Goal: Task Accomplishment & Management: Manage account settings

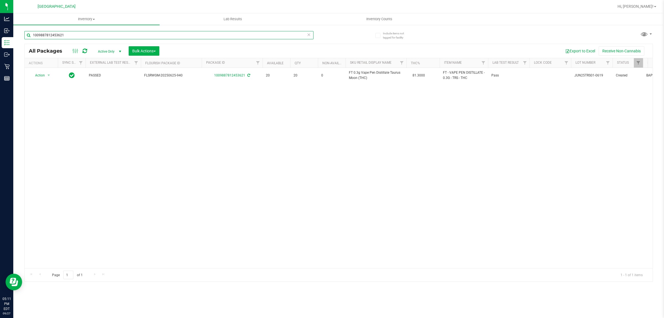
click at [198, 33] on input "1009887812453621" at bounding box center [168, 35] width 289 height 8
click at [198, 34] on input "1009887812453621" at bounding box center [168, 35] width 289 height 8
type input "t16"
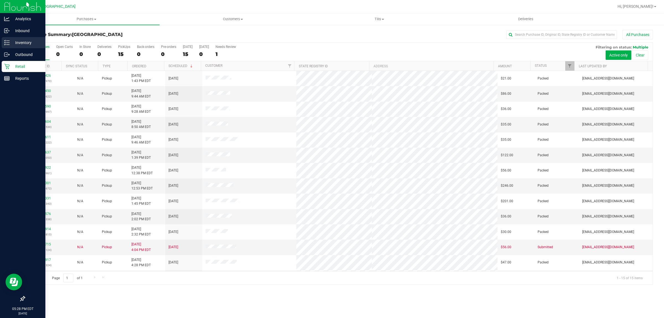
click at [29, 42] on p "Inventory" at bounding box center [26, 42] width 33 height 7
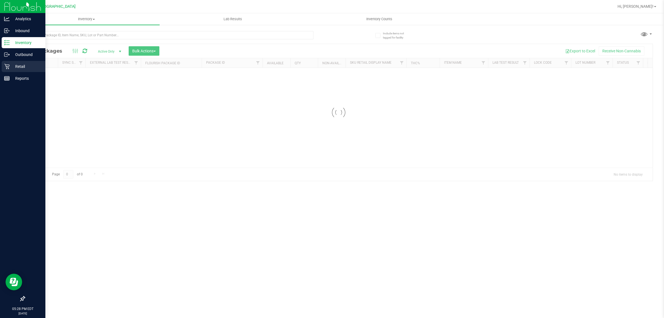
click at [8, 66] on icon at bounding box center [7, 67] width 6 height 6
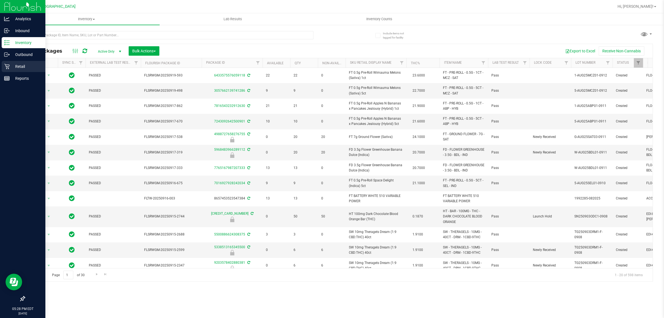
click at [9, 66] on icon at bounding box center [7, 67] width 6 height 6
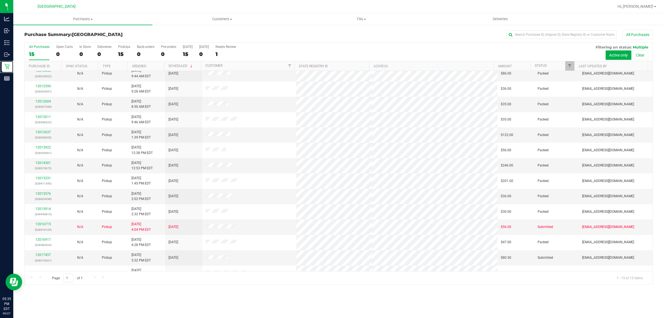
scroll to position [30, 0]
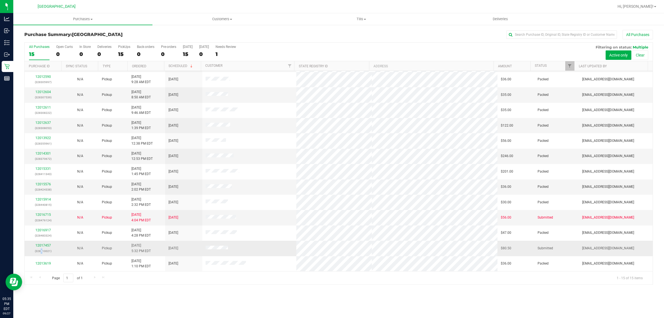
click at [42, 248] on div "12017457 (328510021)" at bounding box center [43, 248] width 30 height 11
click at [42, 247] on link "12017457" at bounding box center [43, 245] width 16 height 4
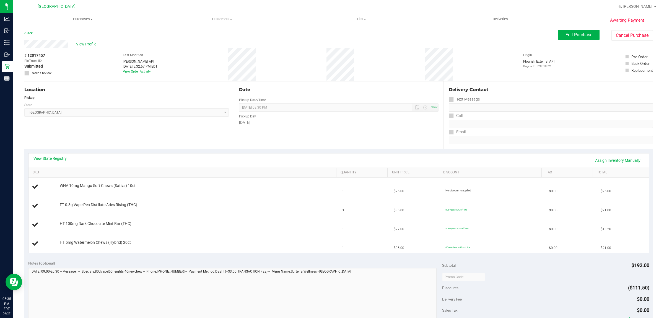
click at [28, 32] on link "Back" at bounding box center [28, 33] width 8 height 4
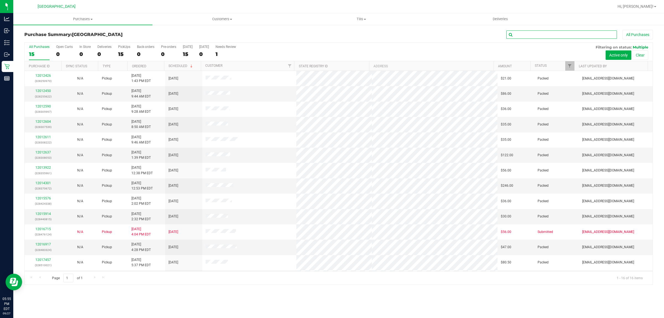
click at [525, 35] on input "text" at bounding box center [562, 34] width 111 height 8
paste input "12012450"
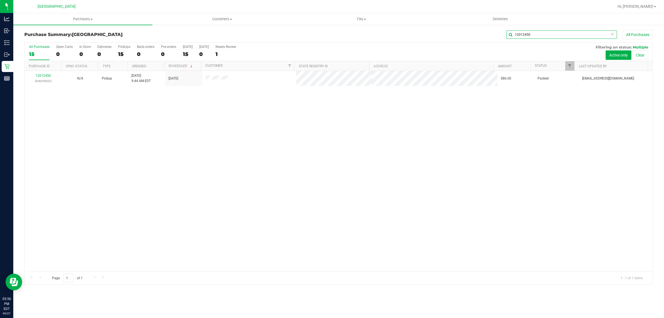
type input "12012450"
click at [611, 34] on icon at bounding box center [613, 33] width 4 height 7
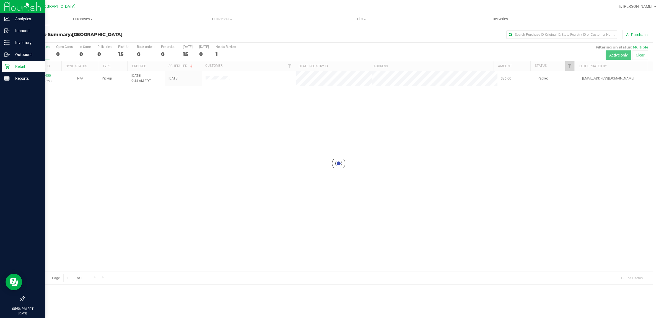
click at [11, 63] on p "Retail" at bounding box center [26, 66] width 33 height 7
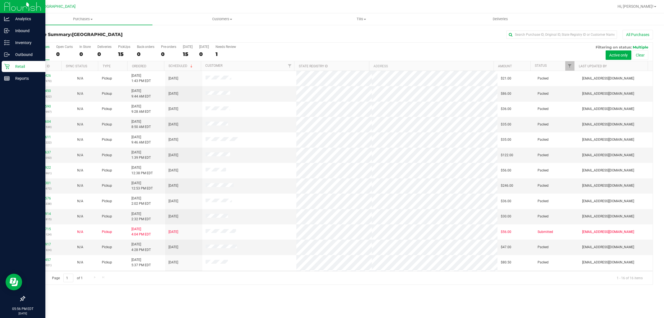
click at [11, 63] on p "Retail" at bounding box center [26, 66] width 33 height 7
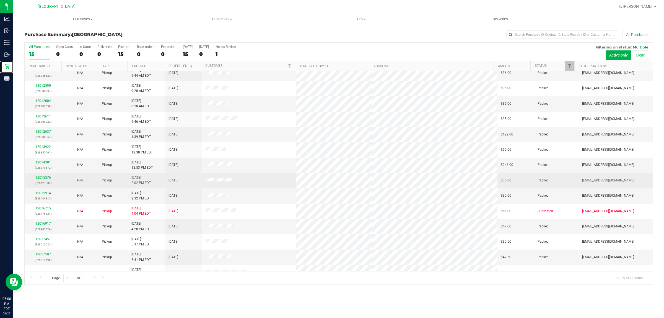
scroll to position [30, 0]
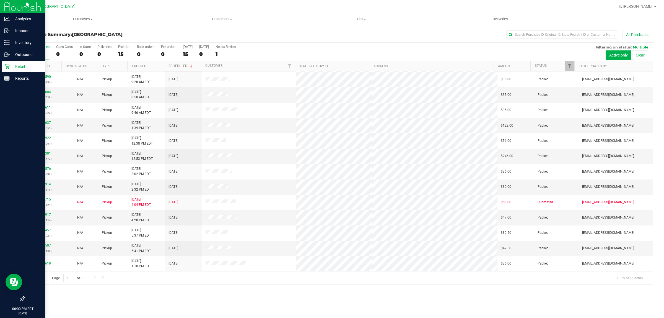
click at [10, 64] on p "Retail" at bounding box center [26, 66] width 33 height 7
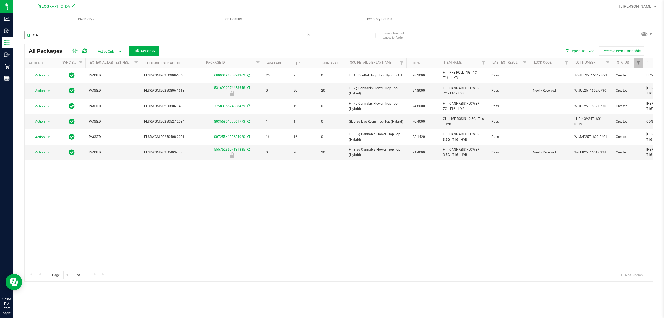
click at [192, 35] on input "t16" at bounding box center [168, 35] width 289 height 8
type input "pia"
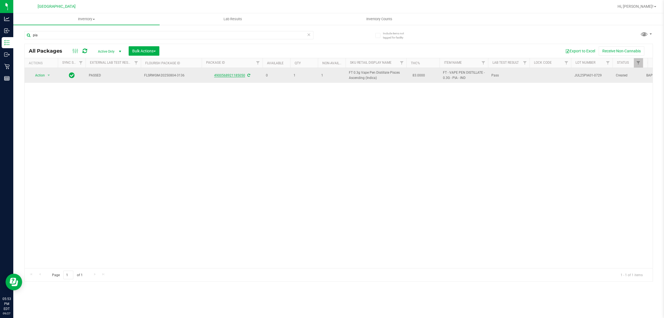
click at [233, 77] on link "4900568921185050" at bounding box center [229, 75] width 31 height 4
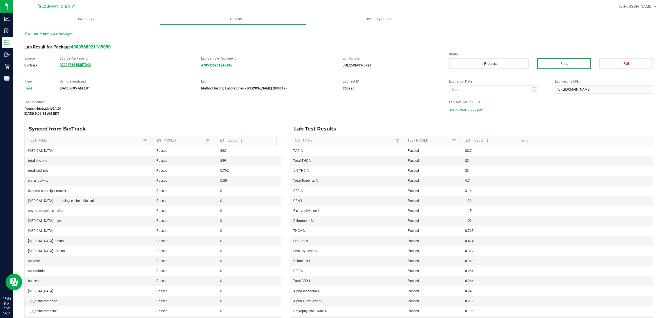
click at [80, 66] on strong "9792671645357340" at bounding box center [75, 65] width 31 height 4
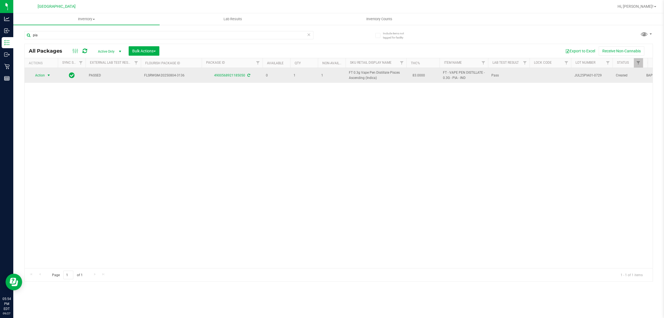
click at [50, 75] on span "select" at bounding box center [49, 75] width 4 height 4
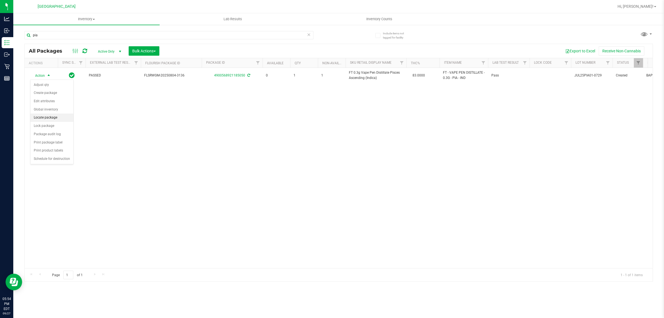
click at [50, 121] on li "Locate package" at bounding box center [51, 118] width 43 height 8
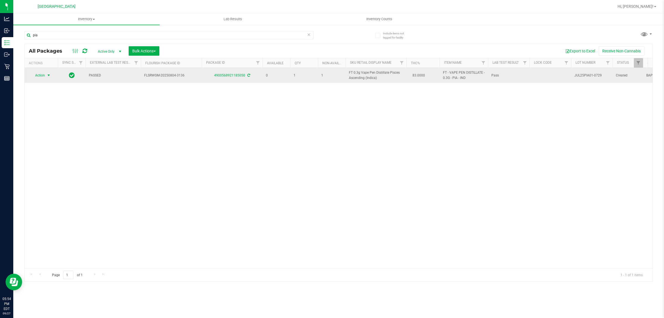
click at [49, 75] on span "select" at bounding box center [49, 75] width 4 height 4
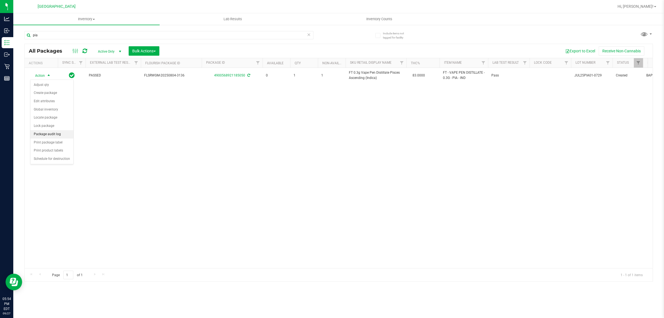
click at [60, 133] on li "Package audit log" at bounding box center [51, 134] width 43 height 8
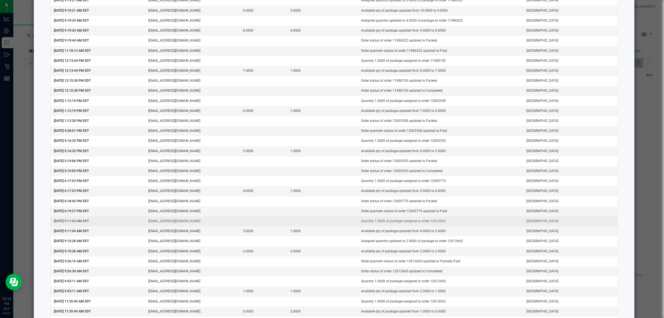
scroll to position [535, 0]
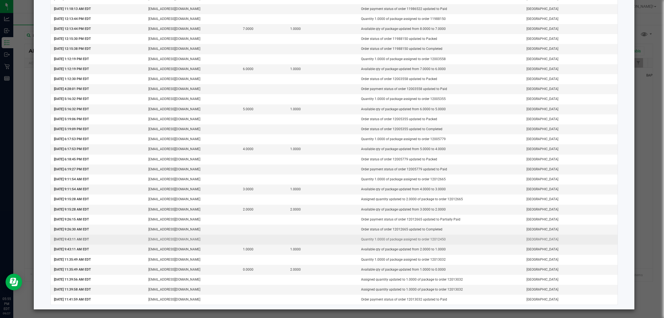
click at [427, 239] on td "Quantity 1.0000 of package assigned to order 12012450" at bounding box center [441, 239] width 166 height 10
click at [442, 244] on td "Quantity 1.0000 of package assigned to order 12012450" at bounding box center [441, 239] width 166 height 10
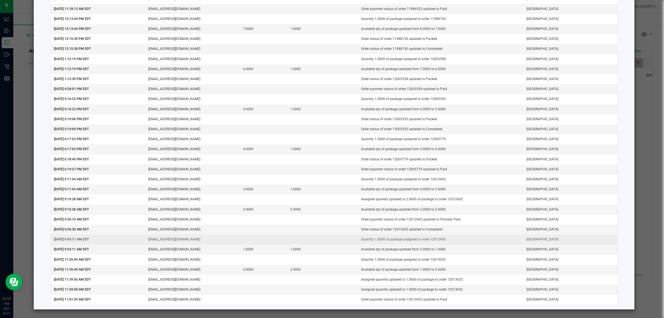
click at [435, 241] on td "Quantity 1.0000 of package assigned to order 12012450" at bounding box center [441, 239] width 166 height 10
copy td "12012450"
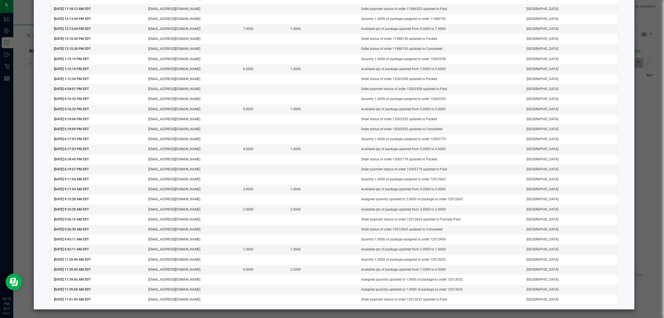
click at [644, 32] on ngb-modal-window "Package Audit Log: FT - VAPE PEN DISTILLATE - 0.3G - PIA - IND (490056892118505…" at bounding box center [334, 159] width 669 height 318
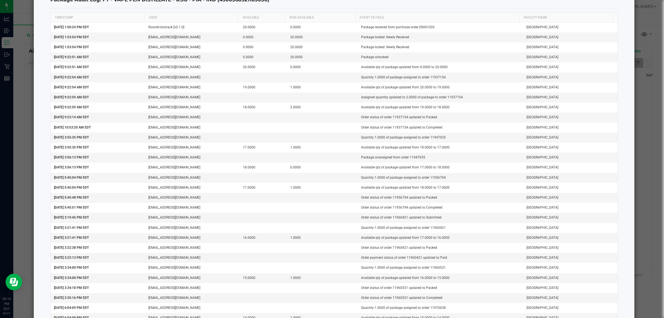
scroll to position [0, 0]
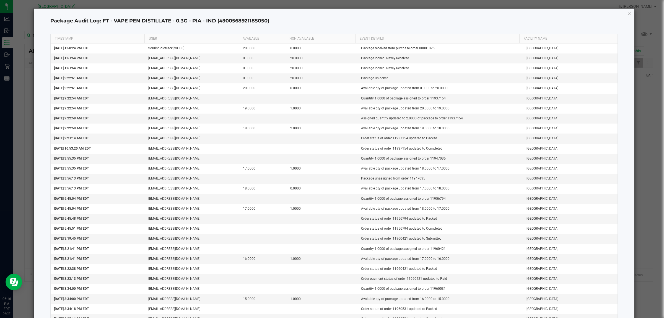
click at [628, 14] on icon "button" at bounding box center [630, 13] width 4 height 7
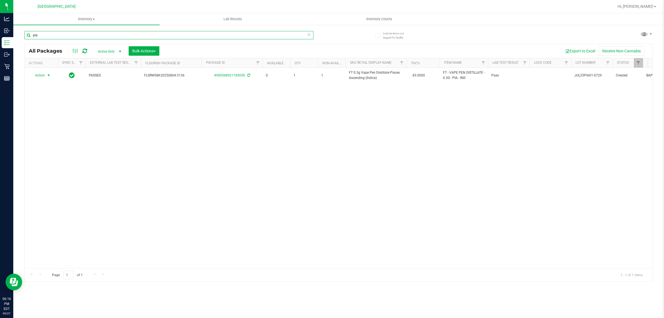
click at [176, 39] on input "pia" at bounding box center [168, 35] width 289 height 8
click at [143, 31] on input "0690219292580417" at bounding box center [168, 35] width 289 height 8
click at [143, 32] on input "0690219292580417" at bounding box center [168, 35] width 289 height 8
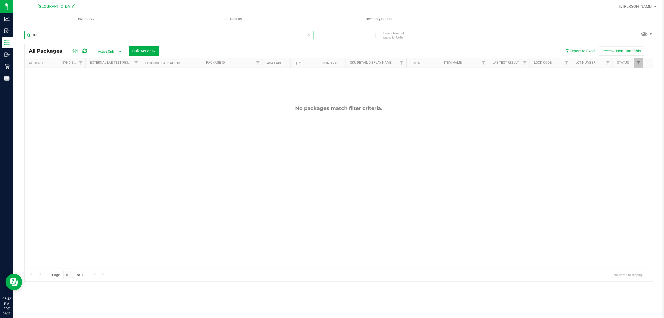
type input "8"
type input "1"
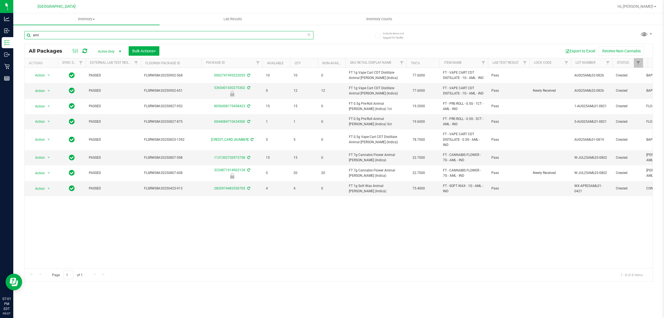
click at [171, 32] on input "aml" at bounding box center [168, 35] width 289 height 8
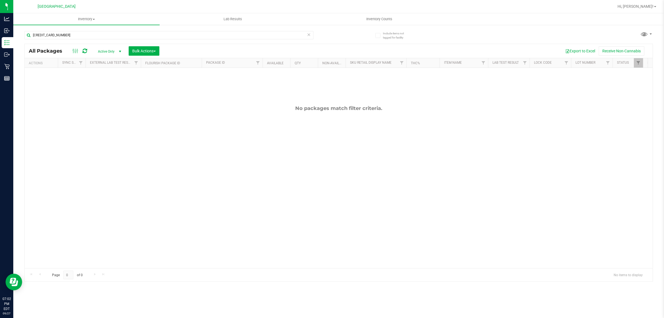
click at [174, 30] on div "4531367124212385" at bounding box center [181, 35] width 315 height 18
click at [173, 30] on div "4531367124212385" at bounding box center [181, 35] width 315 height 18
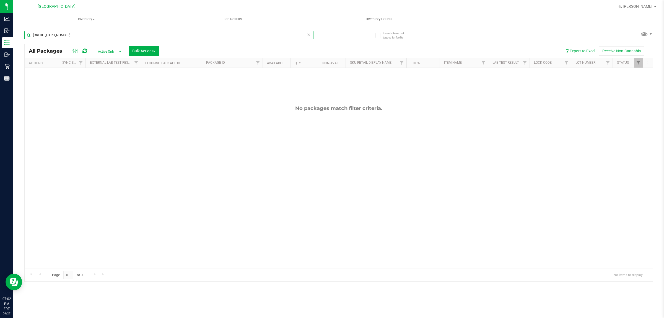
click at [171, 35] on input "4531367124212385" at bounding box center [168, 35] width 289 height 8
type input "t"
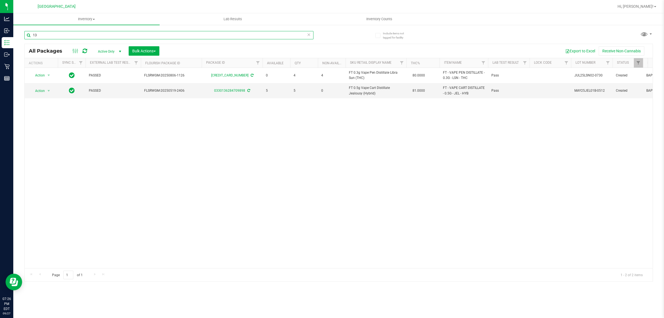
type input "1"
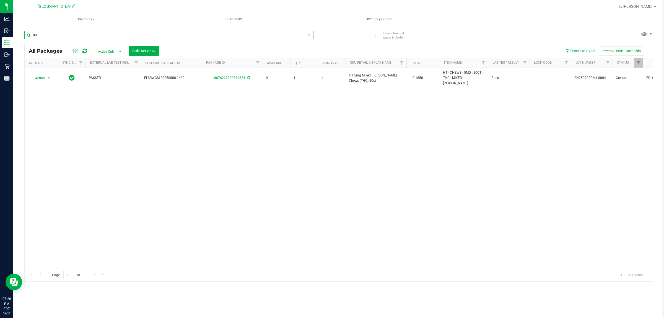
type input "0"
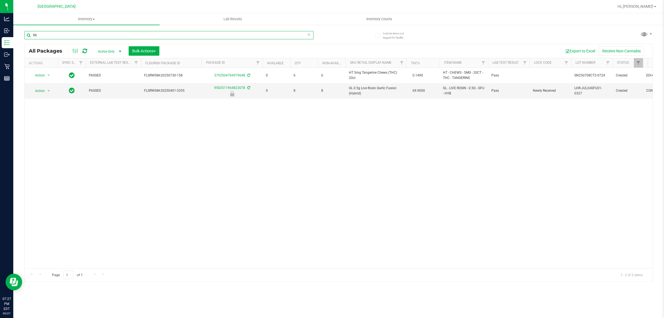
type input "9"
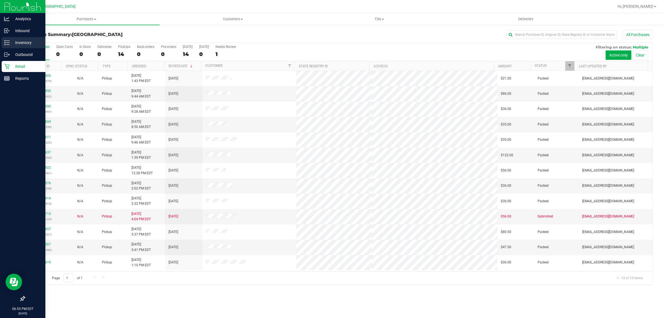
click at [7, 42] on icon at bounding box center [7, 43] width 6 height 6
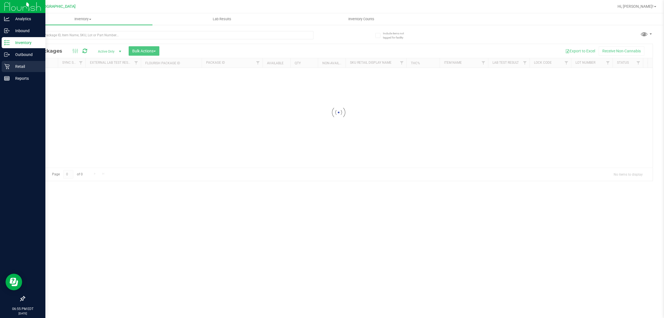
click at [10, 70] on div "Retail" at bounding box center [24, 66] width 44 height 11
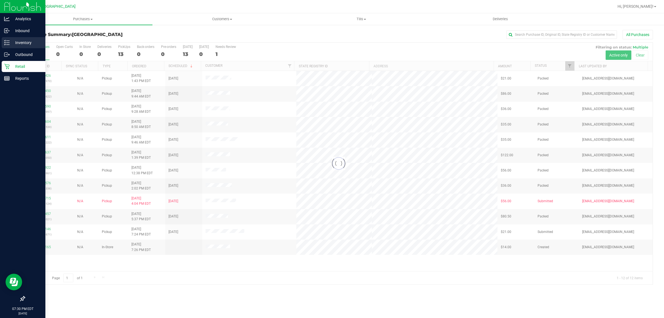
click at [20, 44] on p "Inventory" at bounding box center [26, 42] width 33 height 7
click at [27, 41] on p "Inventory" at bounding box center [26, 42] width 33 height 7
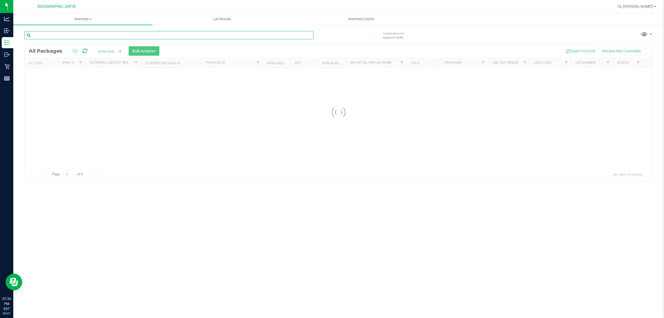
click at [62, 33] on input "text" at bounding box center [168, 35] width 289 height 8
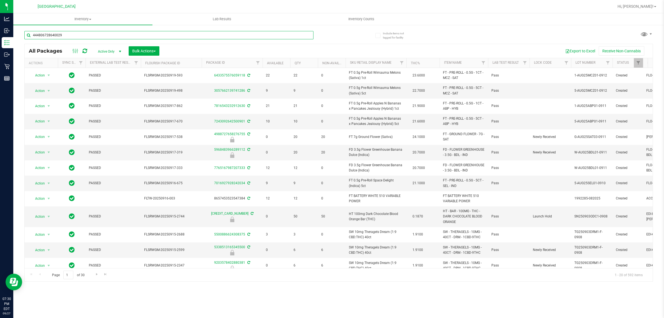
type input "4448067286400298"
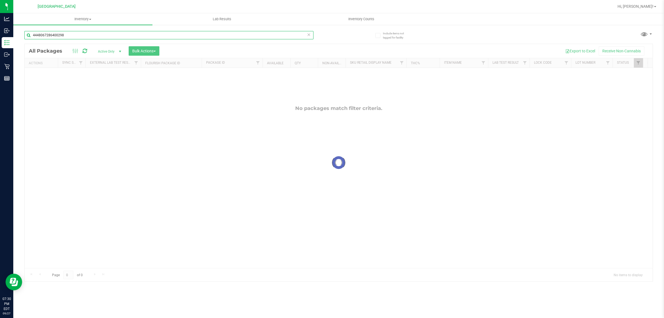
click at [92, 36] on input "4448067286400298" at bounding box center [168, 35] width 289 height 8
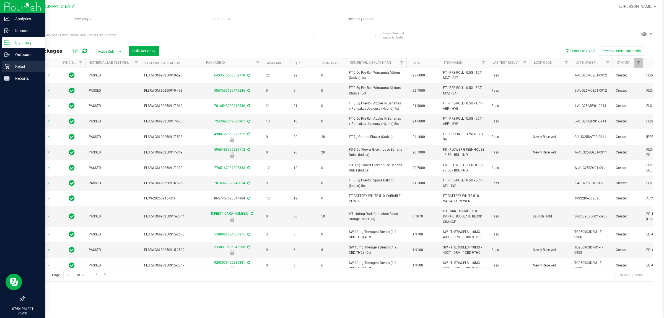
click at [25, 67] on p "Retail" at bounding box center [26, 66] width 33 height 7
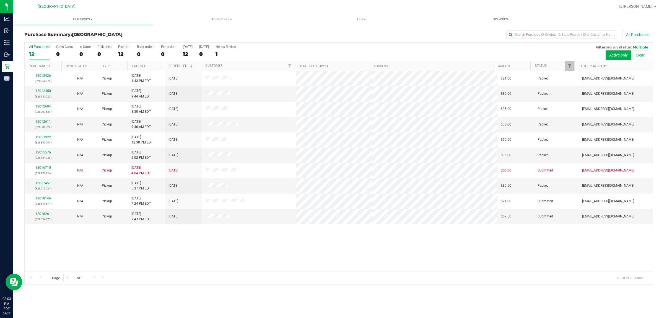
click at [109, 252] on div "12012426 (328250970) N/A Pickup 9/27/2025 1:43 PM EDT 9/27/2025 $21.00 Packed s…" at bounding box center [339, 171] width 628 height 200
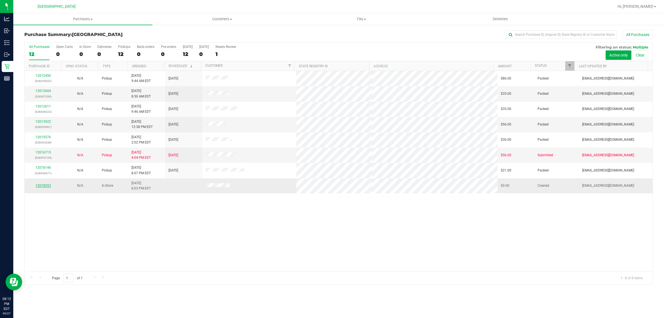
click at [46, 187] on link "12018353" at bounding box center [43, 186] width 16 height 4
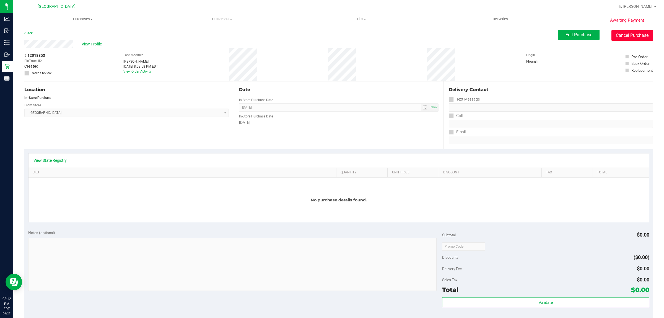
click at [633, 38] on button "Cancel Purchase" at bounding box center [633, 35] width 42 height 11
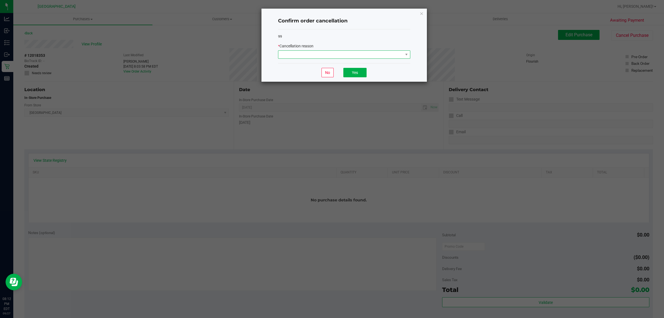
click at [386, 52] on span at bounding box center [341, 55] width 125 height 8
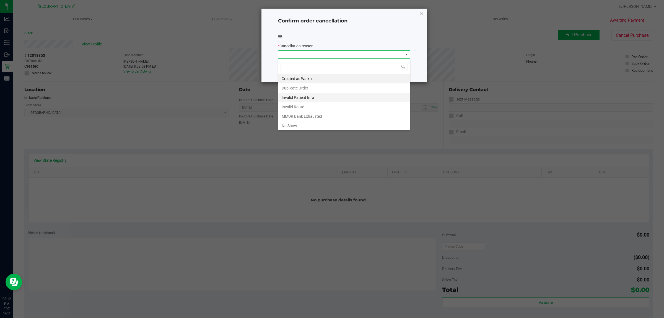
scroll to position [9, 132]
click at [335, 126] on li "No Show" at bounding box center [345, 125] width 132 height 9
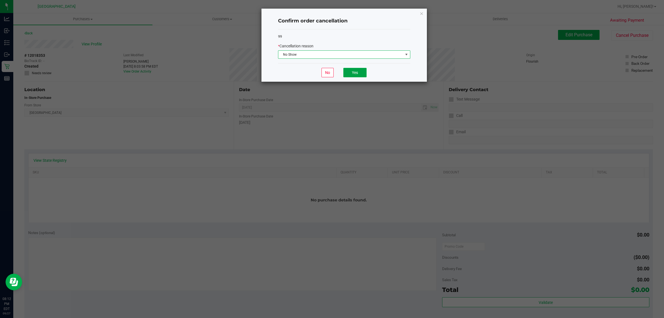
click at [362, 74] on button "Yes" at bounding box center [355, 72] width 23 height 9
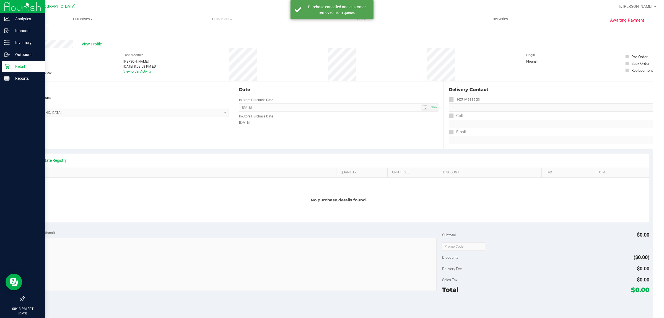
click at [10, 67] on p "Retail" at bounding box center [26, 66] width 33 height 7
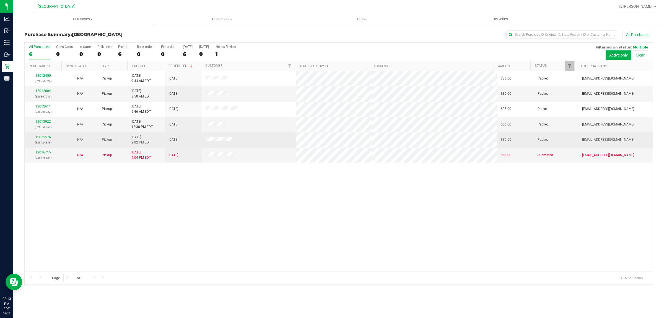
click at [46, 140] on div "12015576 (328424338)" at bounding box center [43, 140] width 30 height 11
click at [45, 138] on link "12015576" at bounding box center [43, 137] width 16 height 4
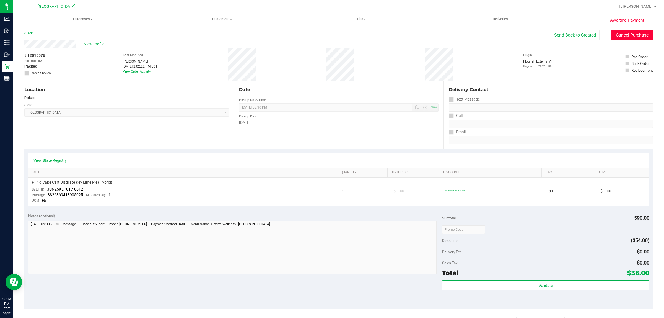
click at [629, 30] on button "Cancel Purchase" at bounding box center [633, 35] width 42 height 11
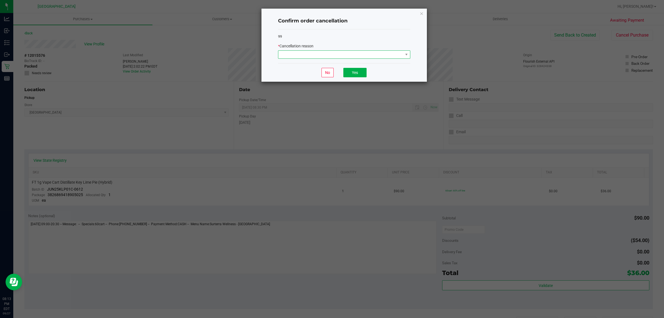
click at [374, 56] on span at bounding box center [341, 55] width 125 height 8
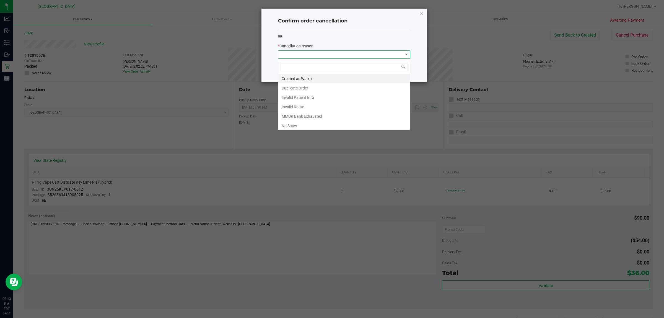
scroll to position [9, 132]
click at [320, 126] on li "No Show" at bounding box center [345, 125] width 132 height 9
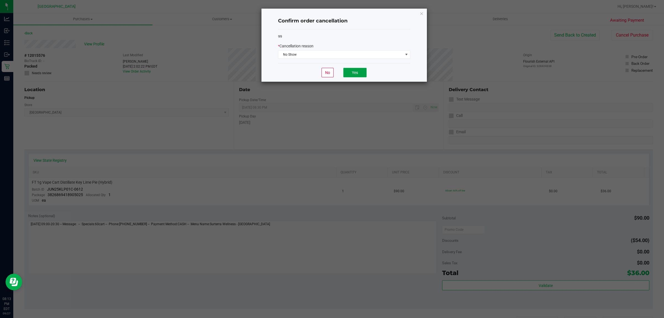
click at [355, 69] on button "Yes" at bounding box center [355, 72] width 23 height 9
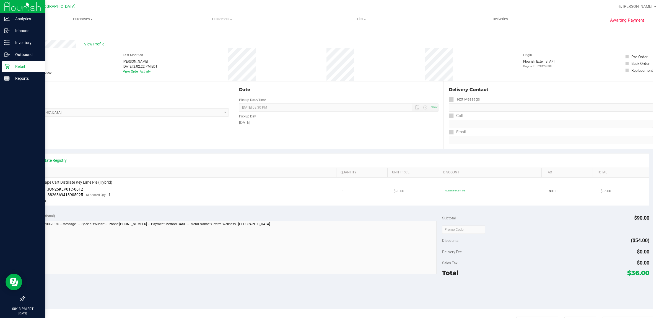
click at [5, 64] on icon at bounding box center [7, 67] width 6 height 6
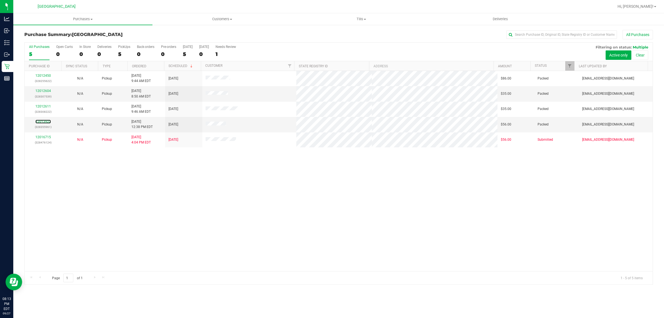
click at [45, 122] on link "12013922" at bounding box center [43, 122] width 16 height 4
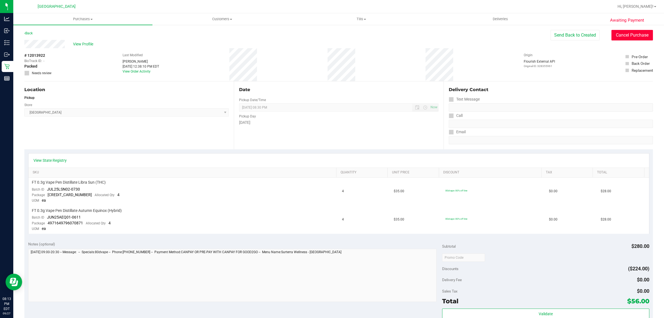
click at [642, 36] on button "Cancel Purchase" at bounding box center [633, 35] width 42 height 11
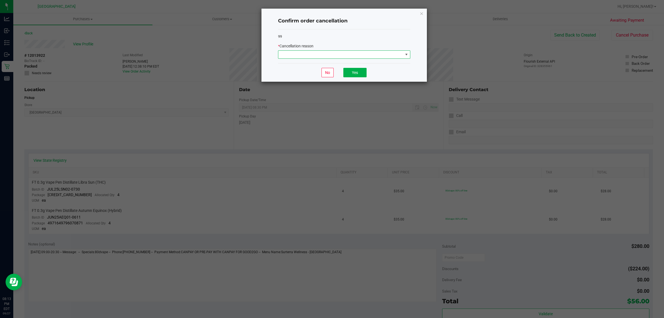
click at [396, 53] on span at bounding box center [341, 55] width 125 height 8
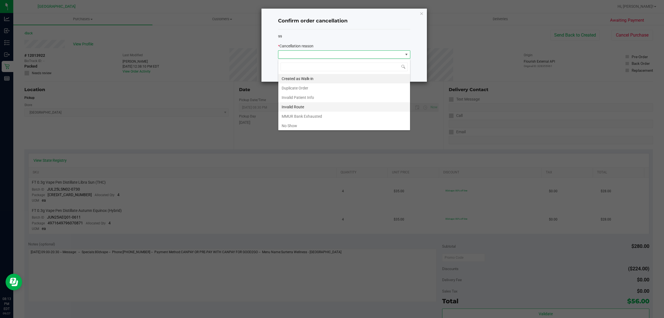
scroll to position [9, 132]
click at [355, 124] on li "No Show" at bounding box center [345, 125] width 132 height 9
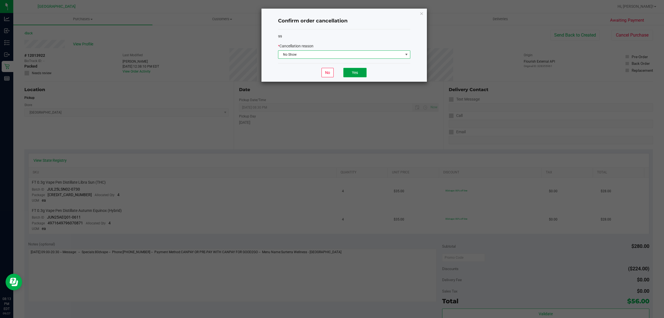
click at [356, 76] on button "Yes" at bounding box center [355, 72] width 23 height 9
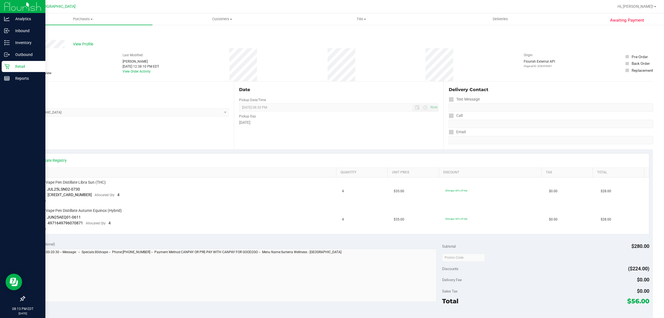
click at [14, 68] on p "Retail" at bounding box center [26, 66] width 33 height 7
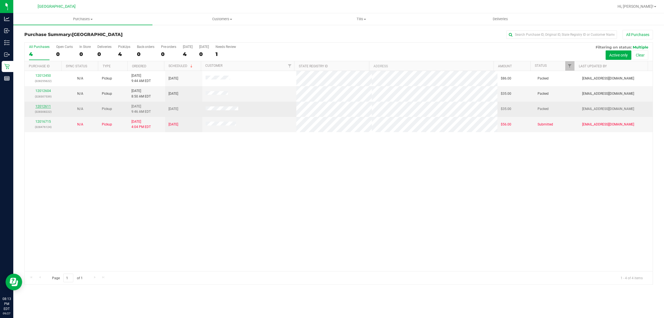
click at [49, 107] on link "12012611" at bounding box center [43, 106] width 16 height 4
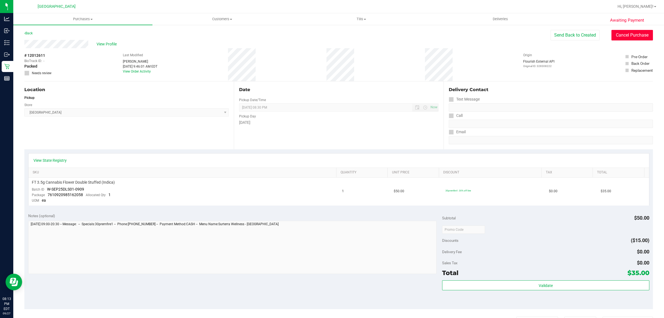
click at [627, 39] on button "Cancel Purchase" at bounding box center [633, 35] width 42 height 11
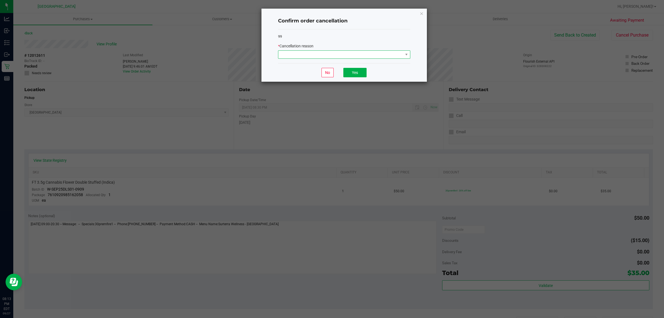
click at [402, 52] on span at bounding box center [341, 55] width 125 height 8
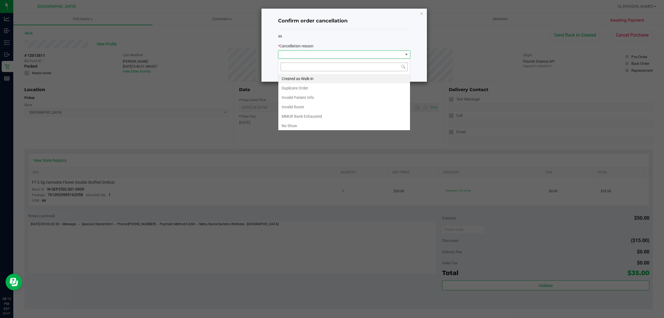
scroll to position [9, 132]
click at [348, 125] on li "No Show" at bounding box center [345, 125] width 132 height 9
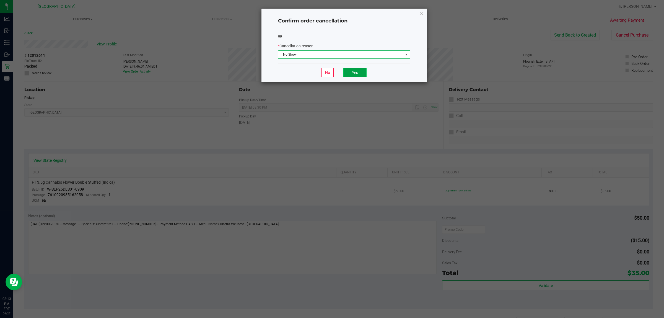
click at [359, 73] on button "Yes" at bounding box center [355, 72] width 23 height 9
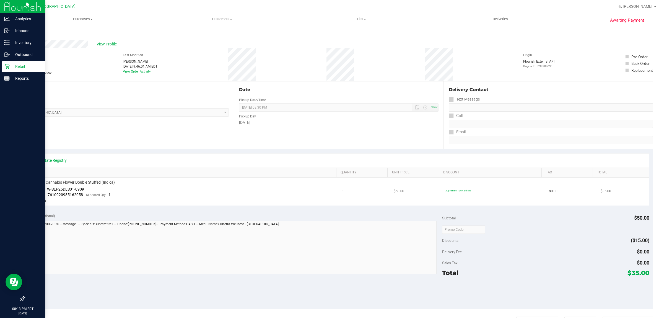
click at [12, 65] on p "Retail" at bounding box center [26, 66] width 33 height 7
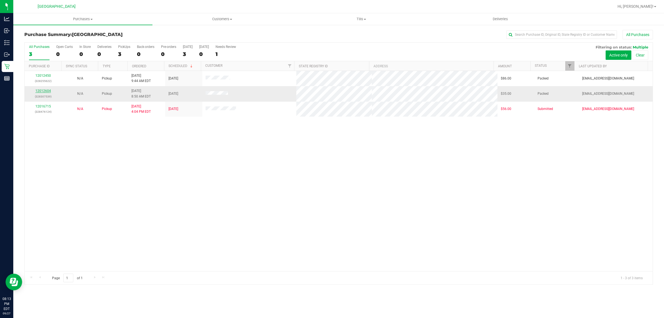
click at [45, 91] on link "12012604" at bounding box center [43, 91] width 16 height 4
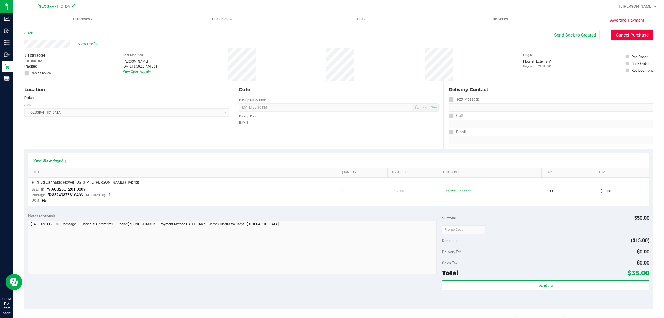
click at [626, 33] on button "Cancel Purchase" at bounding box center [633, 35] width 42 height 11
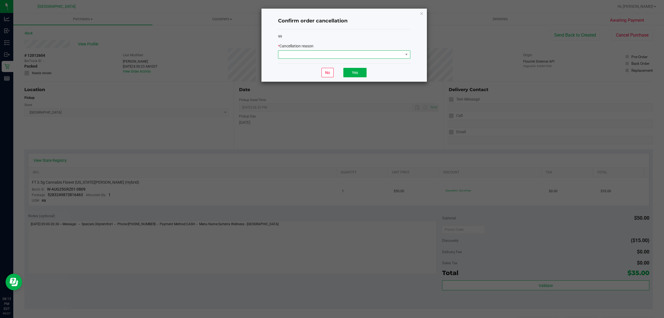
click at [370, 52] on span at bounding box center [341, 55] width 125 height 8
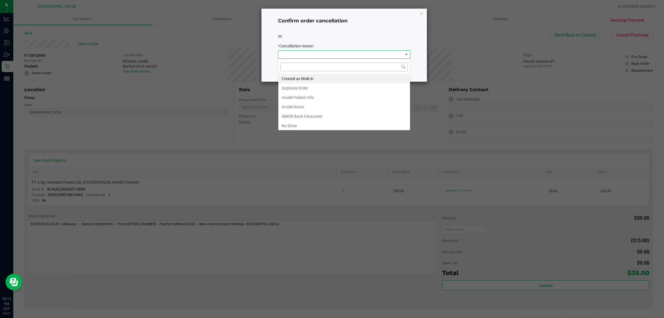
scroll to position [9, 132]
click at [327, 126] on li "No Show" at bounding box center [345, 125] width 132 height 9
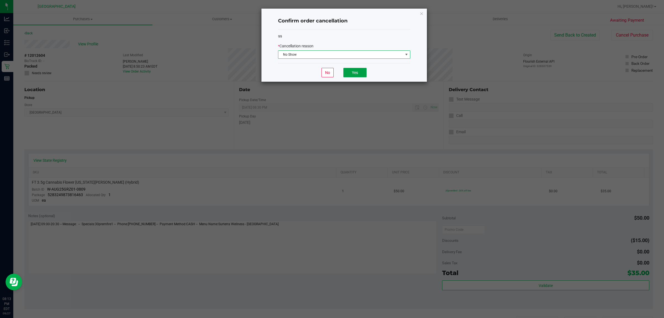
click at [358, 74] on button "Yes" at bounding box center [355, 72] width 23 height 9
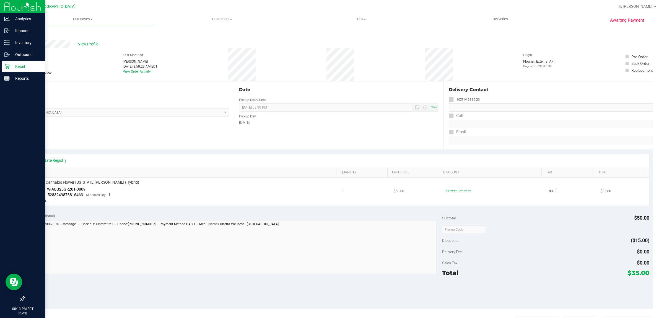
click at [9, 64] on icon at bounding box center [7, 67] width 6 height 6
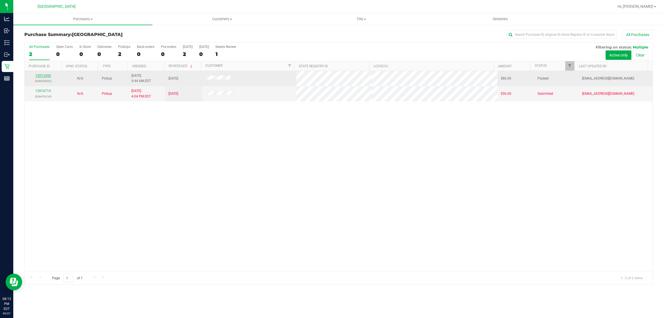
click at [39, 76] on link "12012450" at bounding box center [43, 76] width 16 height 4
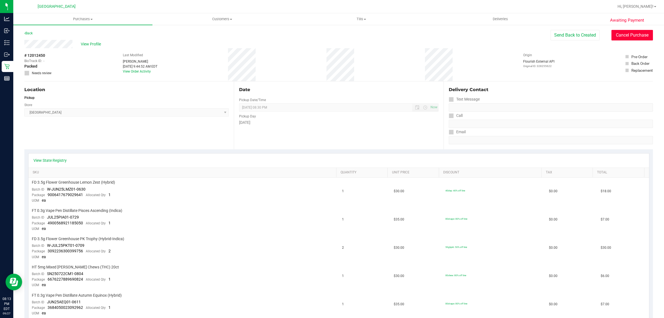
click at [617, 36] on button "Cancel Purchase" at bounding box center [633, 35] width 42 height 11
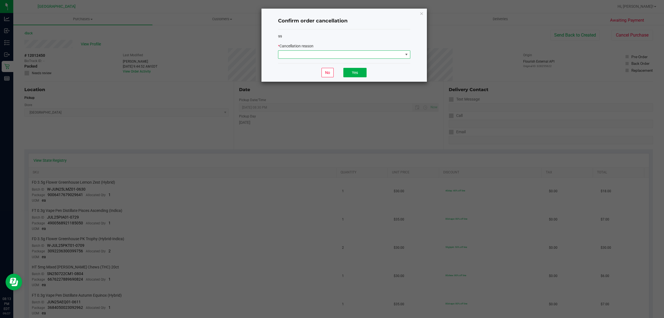
click at [398, 54] on span at bounding box center [341, 55] width 125 height 8
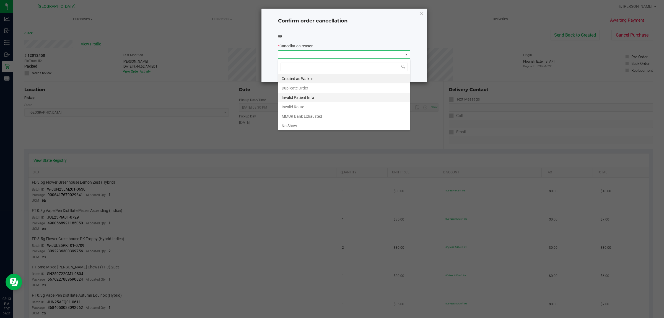
scroll to position [9, 132]
click at [326, 123] on li "No Show" at bounding box center [345, 125] width 132 height 9
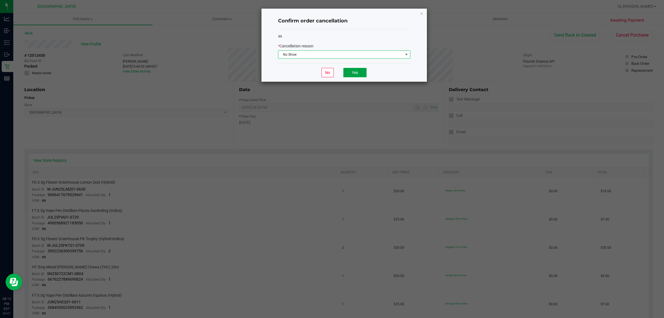
click at [349, 72] on button "Yes" at bounding box center [355, 72] width 23 height 9
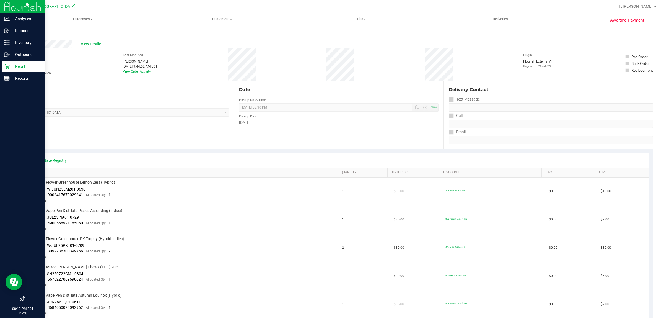
click at [3, 65] on div "Retail" at bounding box center [24, 66] width 44 height 11
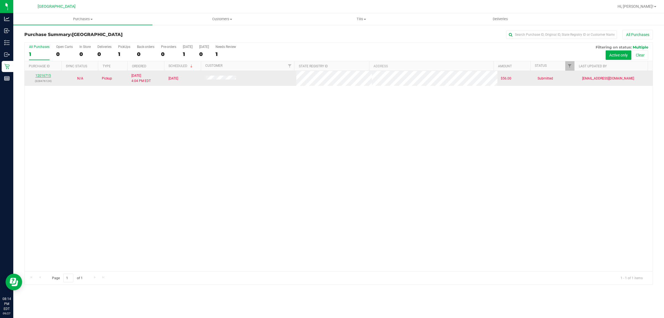
click at [44, 76] on link "12016715" at bounding box center [43, 76] width 16 height 4
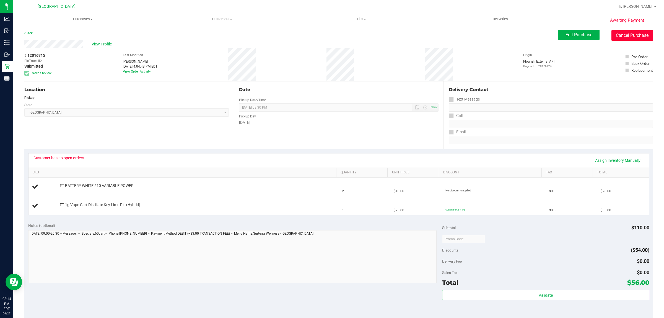
click at [627, 31] on button "Cancel Purchase" at bounding box center [633, 35] width 42 height 11
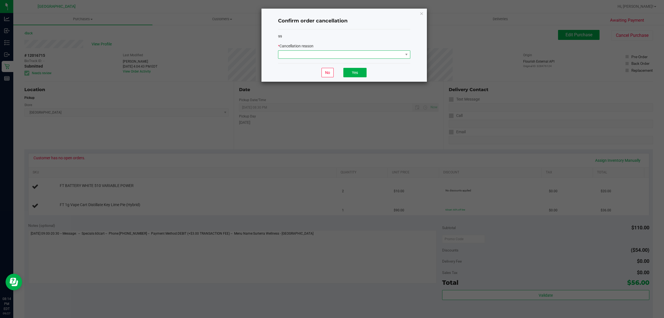
click at [402, 55] on span at bounding box center [341, 55] width 125 height 8
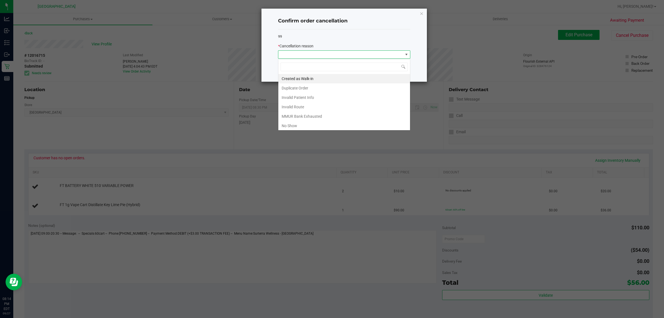
scroll to position [9, 132]
click at [335, 126] on li "No Show" at bounding box center [345, 125] width 132 height 9
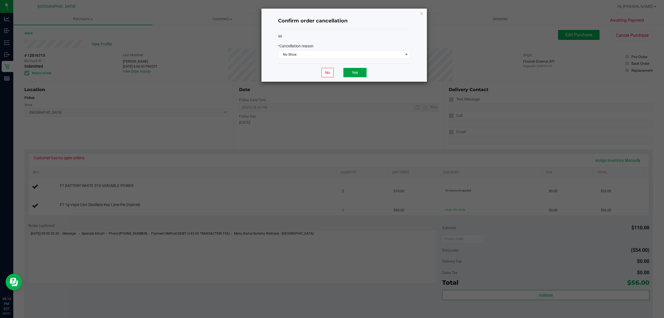
click at [362, 71] on button "Yes" at bounding box center [355, 72] width 23 height 9
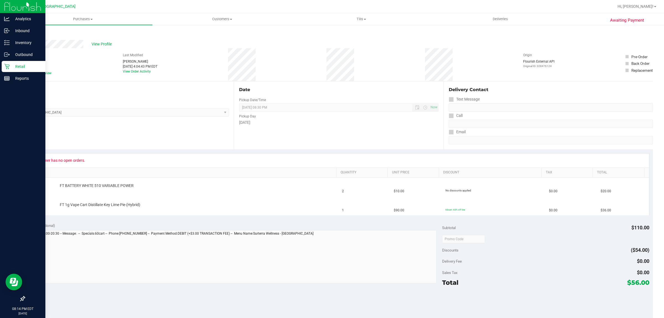
click at [11, 66] on p "Retail" at bounding box center [26, 66] width 33 height 7
